Goal: Navigation & Orientation: Find specific page/section

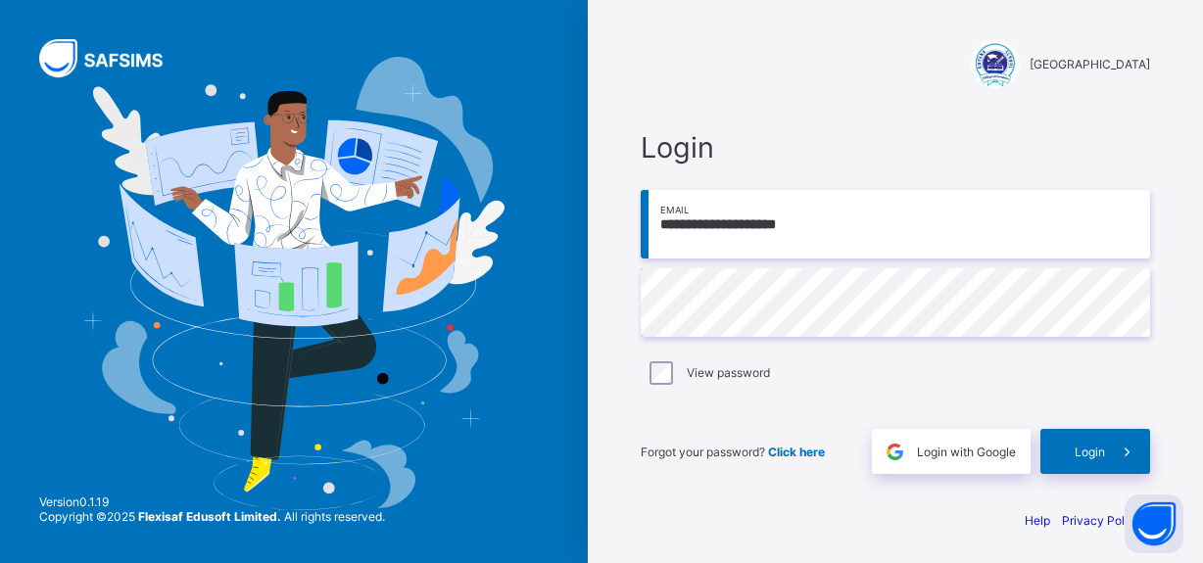
scroll to position [3, 0]
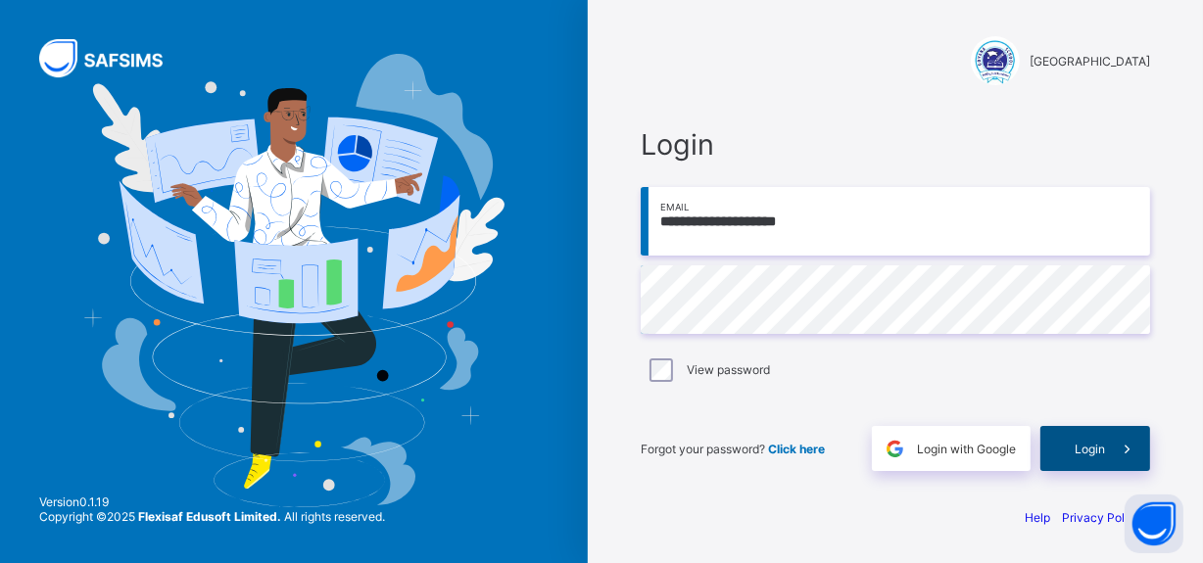
click at [1095, 449] on span "Login" at bounding box center [1090, 449] width 30 height 15
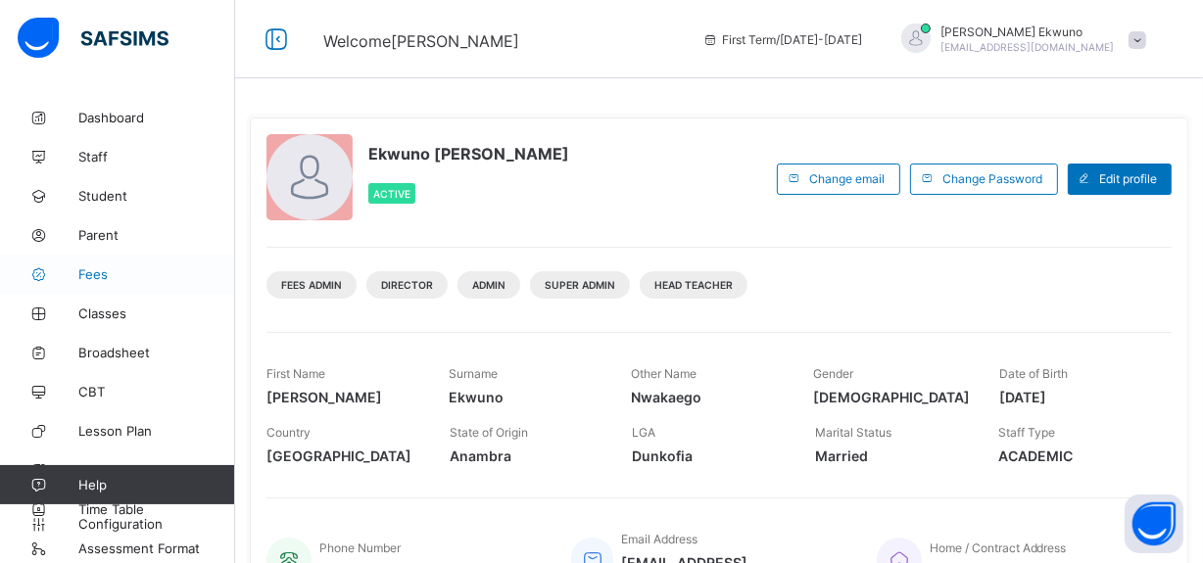
click at [104, 278] on span "Fees" at bounding box center [156, 274] width 157 height 16
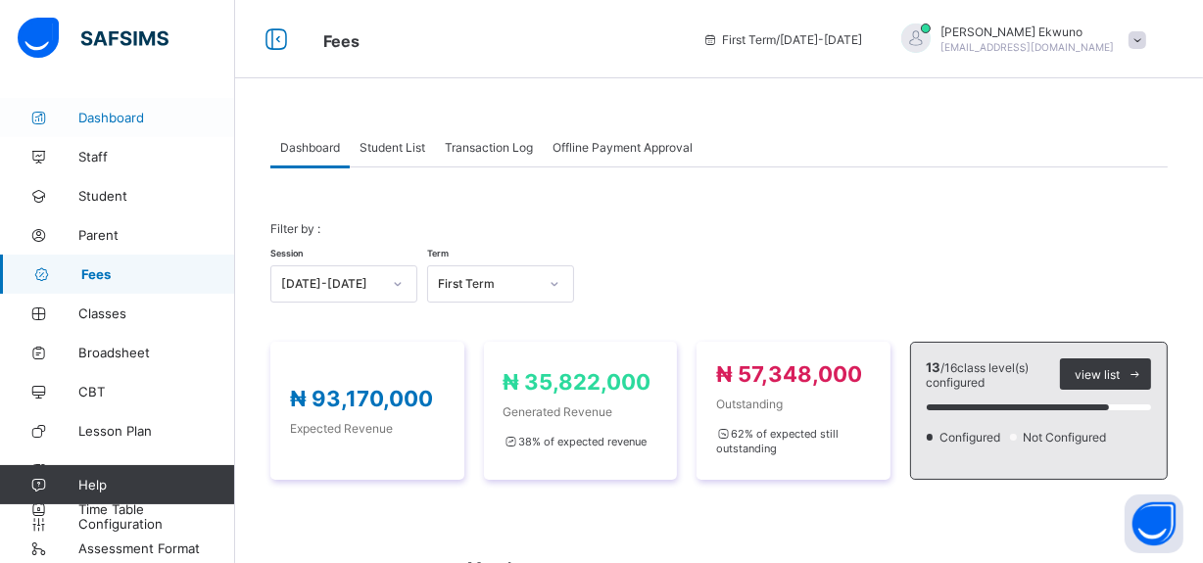
click at [126, 108] on link "Dashboard" at bounding box center [117, 117] width 235 height 39
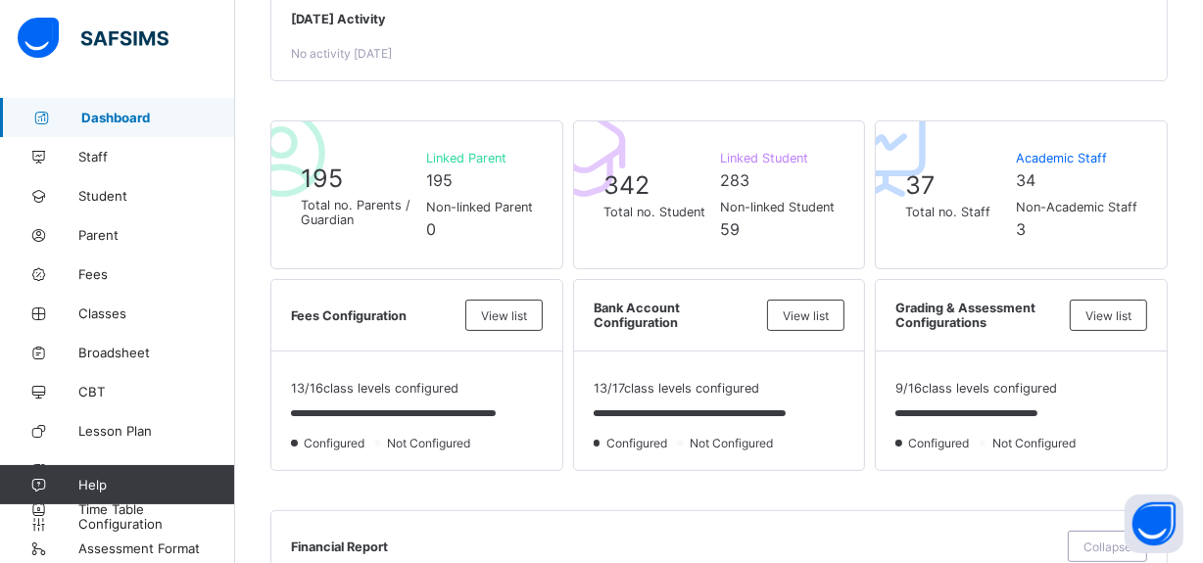
scroll to position [389, 0]
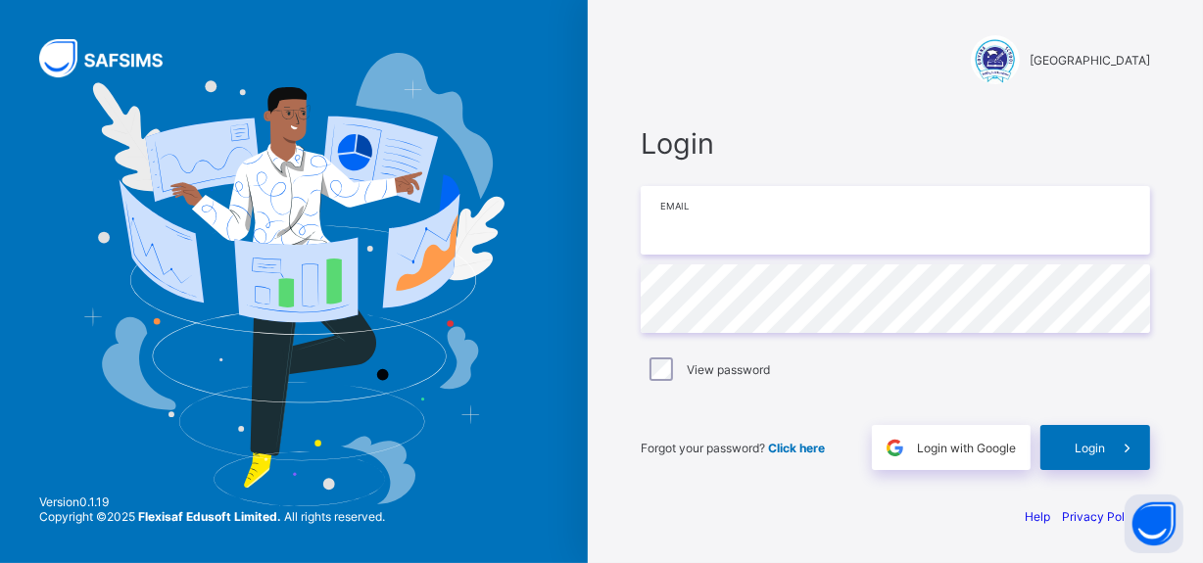
type input "**********"
